Goal: Obtain resource: Obtain resource

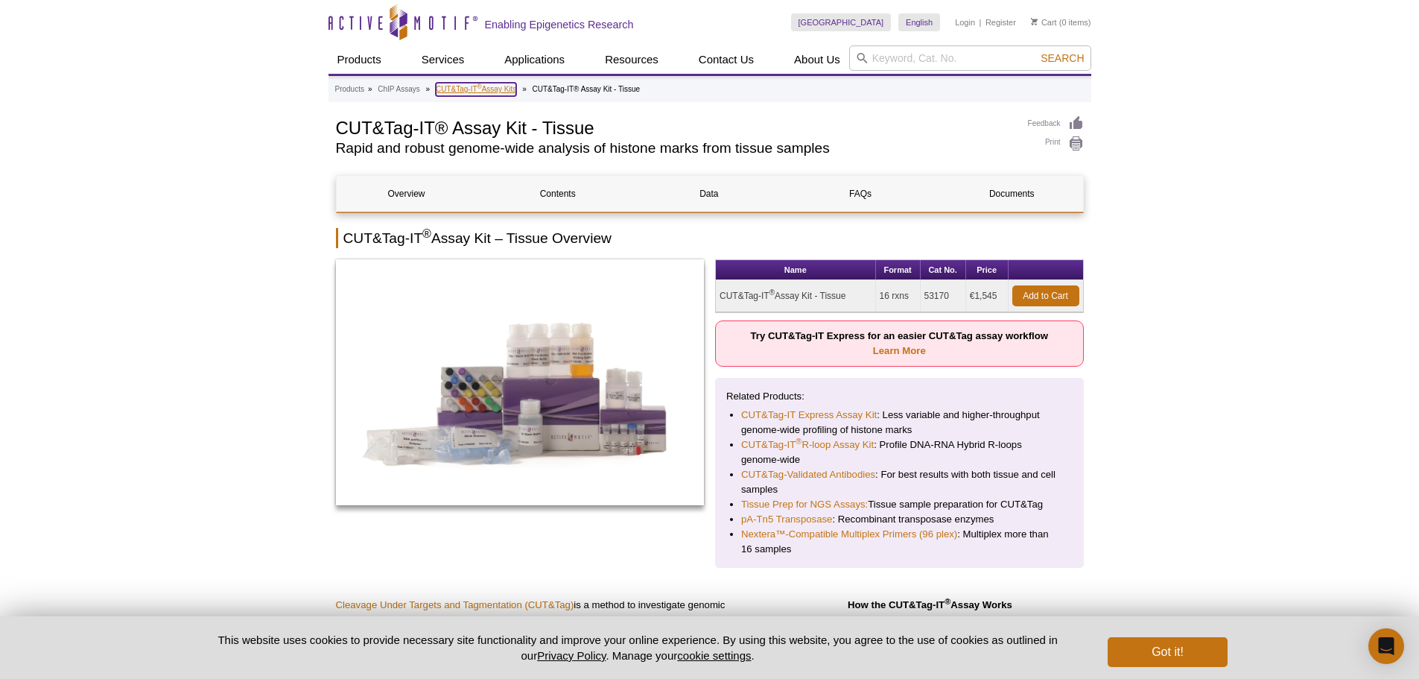
click at [478, 89] on sup "®" at bounding box center [480, 86] width 4 height 7
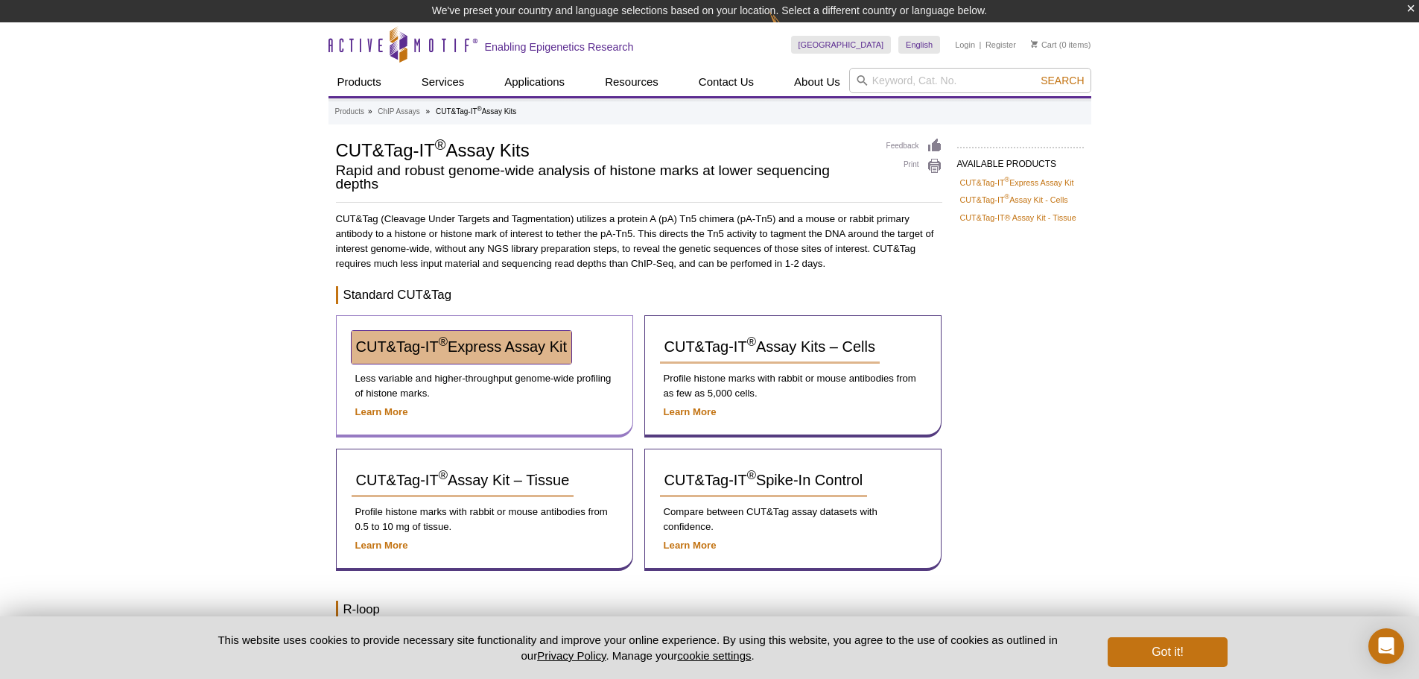
click at [438, 352] on span "CUT&Tag-IT ® Express Assay Kit" at bounding box center [461, 346] width 211 height 16
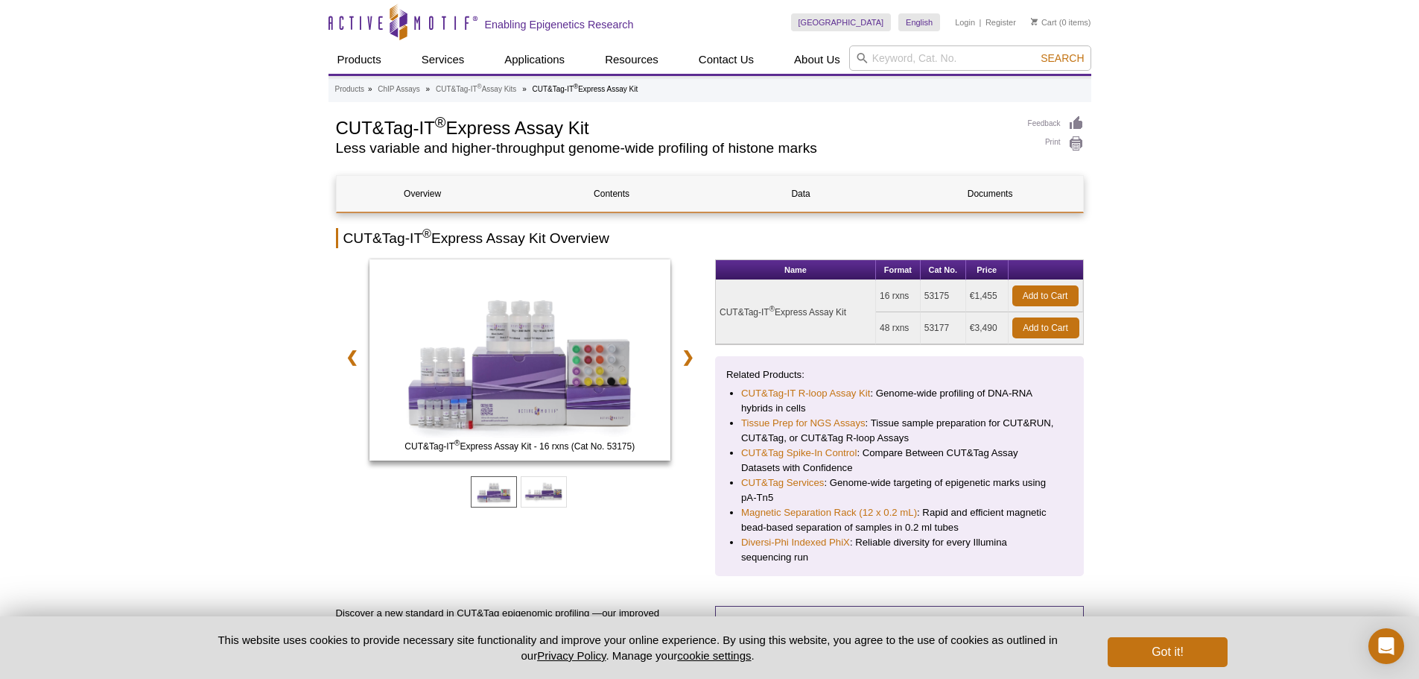
drag, startPoint x: 861, startPoint y: 311, endPoint x: 722, endPoint y: 309, distance: 139.3
click at [722, 309] on td "CUT&Tag-IT ® Express Assay Kit" at bounding box center [796, 312] width 160 height 64
copy td "CUT&Tag-IT ® Express Assay Kit"
drag, startPoint x: 881, startPoint y: 297, endPoint x: 912, endPoint y: 297, distance: 30.6
click at [912, 297] on td "16 rxns" at bounding box center [898, 296] width 45 height 32
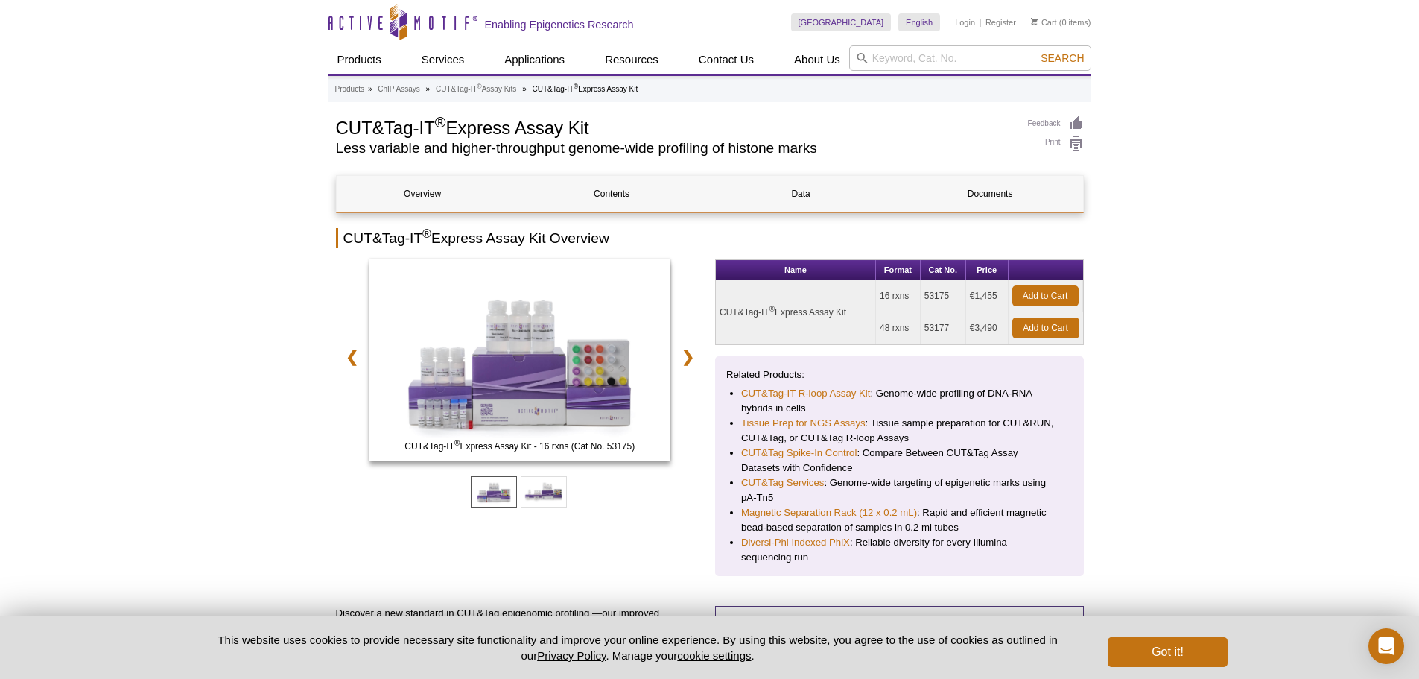
click at [941, 295] on td "53175" at bounding box center [943, 296] width 45 height 32
copy td "53175"
click at [989, 189] on link "Documents" at bounding box center [991, 194] width 172 height 36
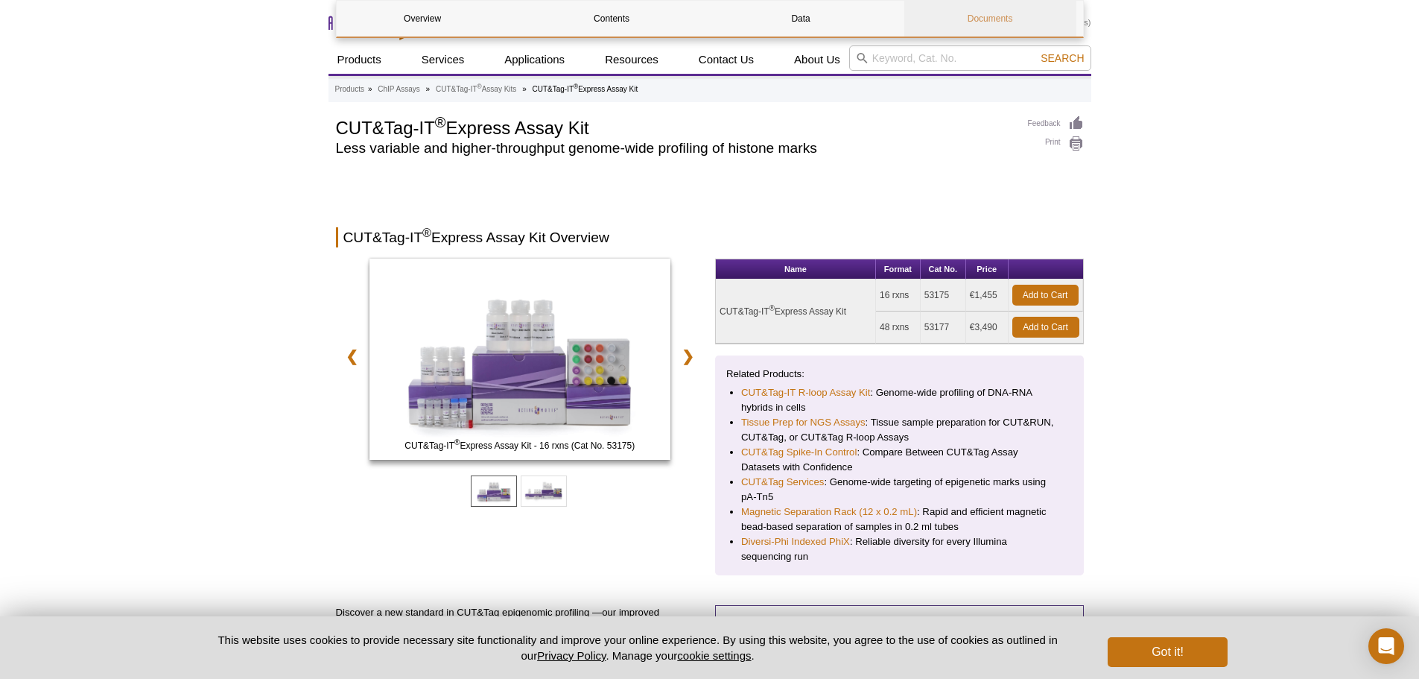
scroll to position [2295, 0]
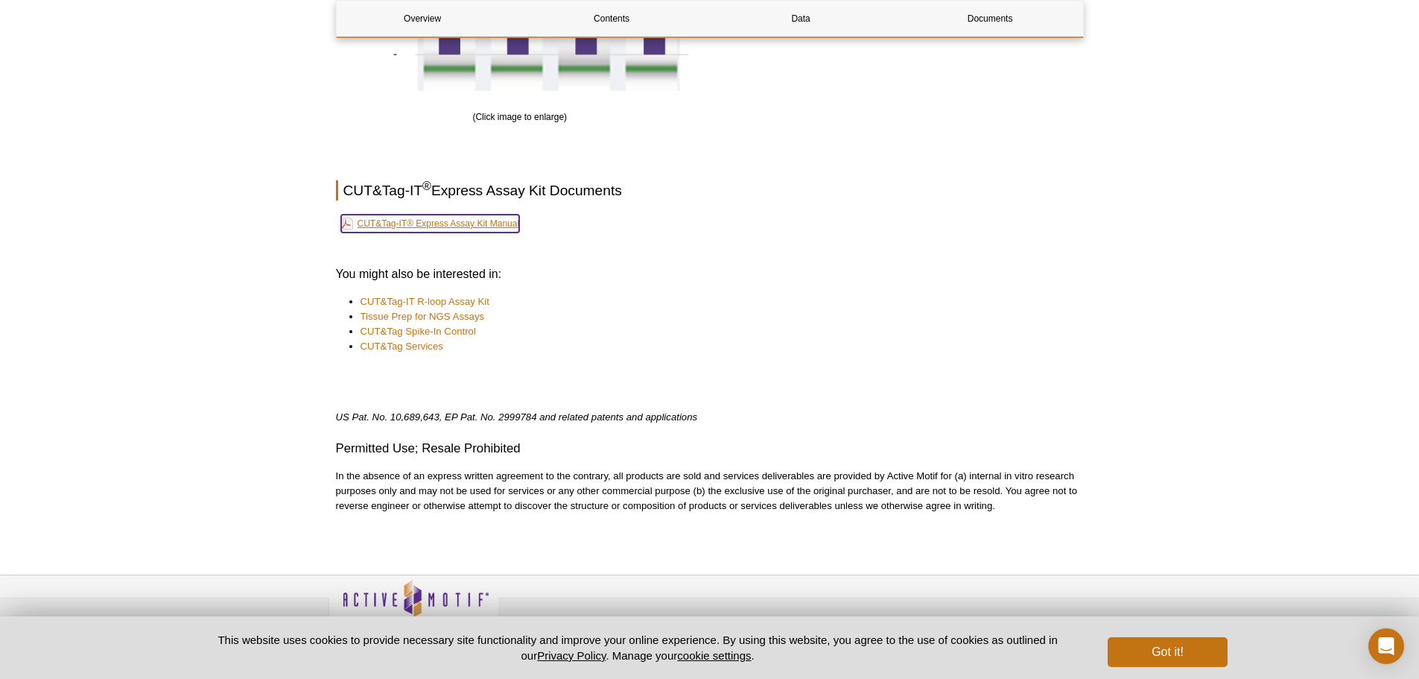
click at [455, 227] on link "CUT&Tag-IT® Express Assay Kit Manual" at bounding box center [430, 224] width 179 height 18
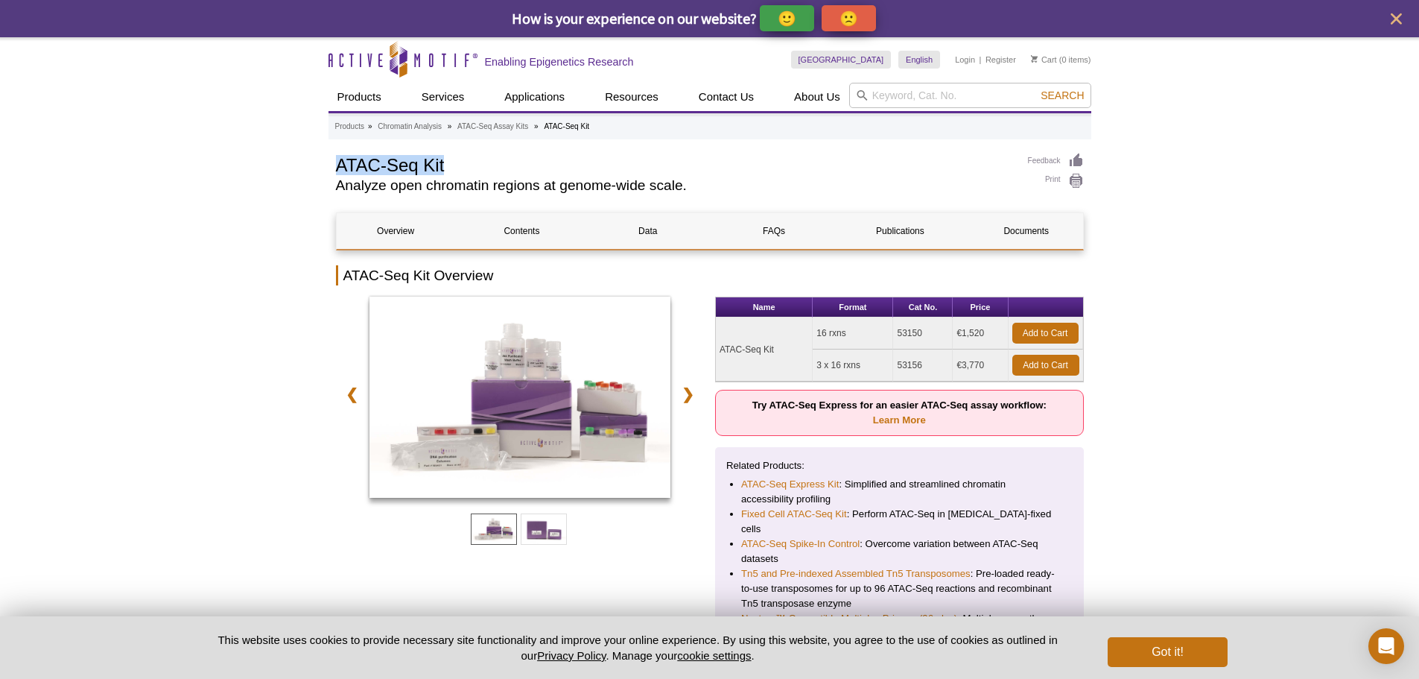
drag, startPoint x: 443, startPoint y: 170, endPoint x: 328, endPoint y: 165, distance: 115.6
click at [913, 333] on td "53150" at bounding box center [923, 333] width 60 height 32
copy td "53150"
